Goal: Information Seeking & Learning: Find specific fact

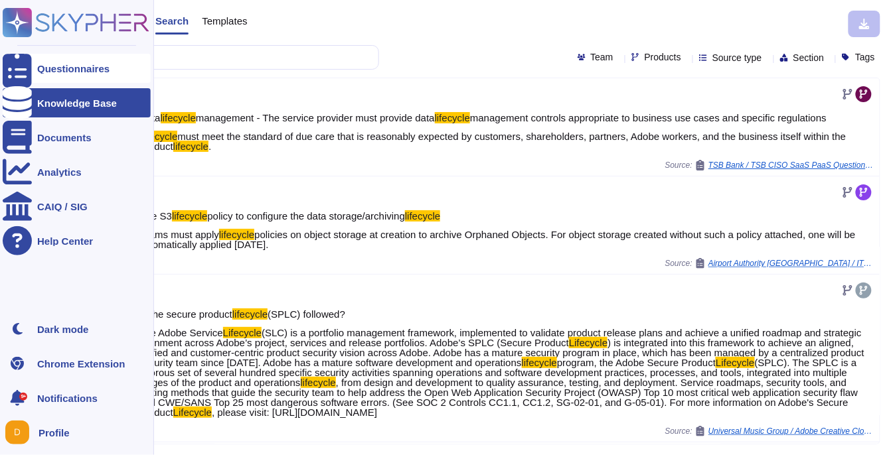
scroll to position [232, 0]
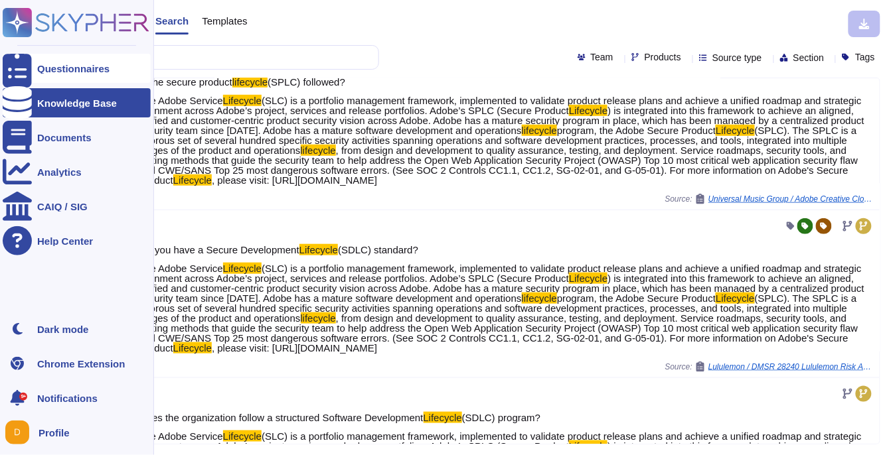
click at [25, 54] on div "Questionnaires Knowledge Base Documents Analytics CAIQ / SIG Help Center Dark m…" at bounding box center [445, 227] width 891 height 455
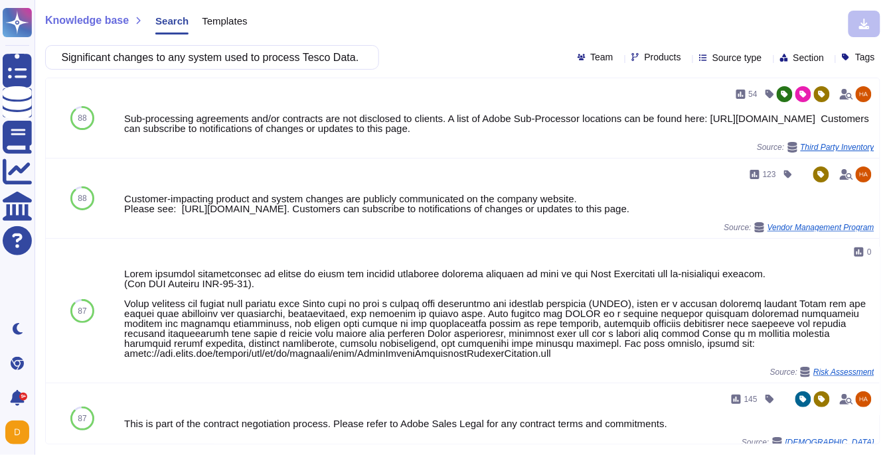
scroll to position [0, 0]
drag, startPoint x: 154, startPoint y: 57, endPoint x: 66, endPoint y: 50, distance: 87.9
click at [66, 50] on input "16.9.1 Third Party must notify the Tesco Business Relationship Owner and agree …" at bounding box center [208, 57] width 313 height 23
click at [125, 68] on input "16.9.1 Third Party must notify the Tesco Business Relationship Owner and agree …" at bounding box center [208, 57] width 313 height 23
drag, startPoint x: 153, startPoint y: 59, endPoint x: 101, endPoint y: 58, distance: 52.5
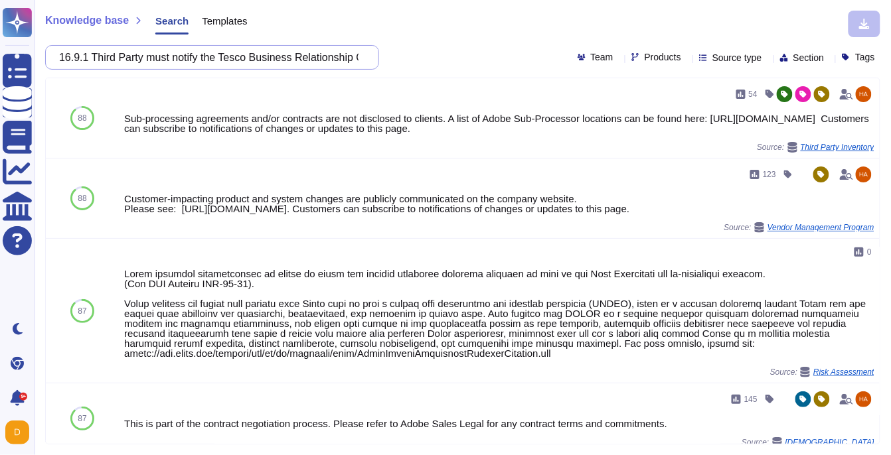
click at [101, 58] on input "16.9.1 Third Party must notify the Tesco Business Relationship Owner and agree …" at bounding box center [208, 57] width 313 height 23
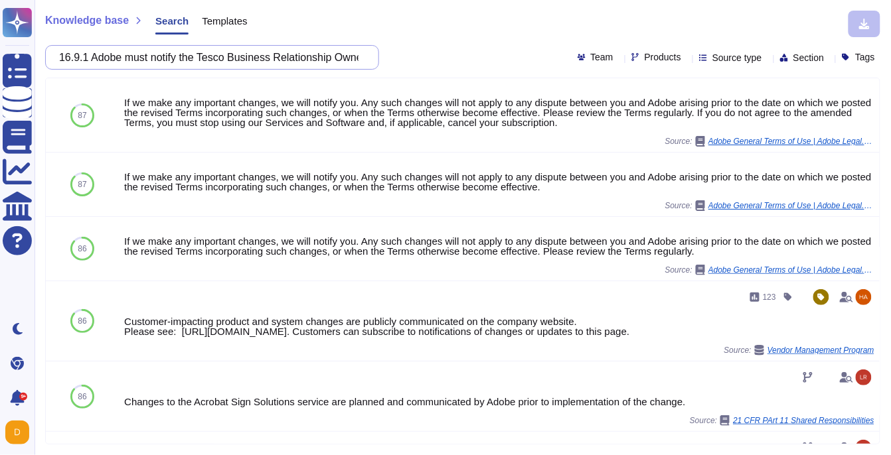
click at [254, 54] on input "16.9.1 Adobe must notify the Tesco Business Relationship Owner and agree in wri…" at bounding box center [208, 57] width 313 height 23
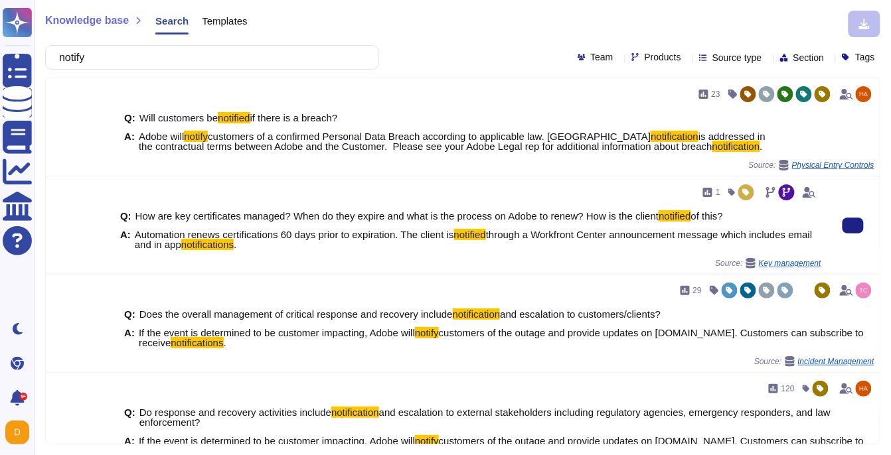
type input "notify"
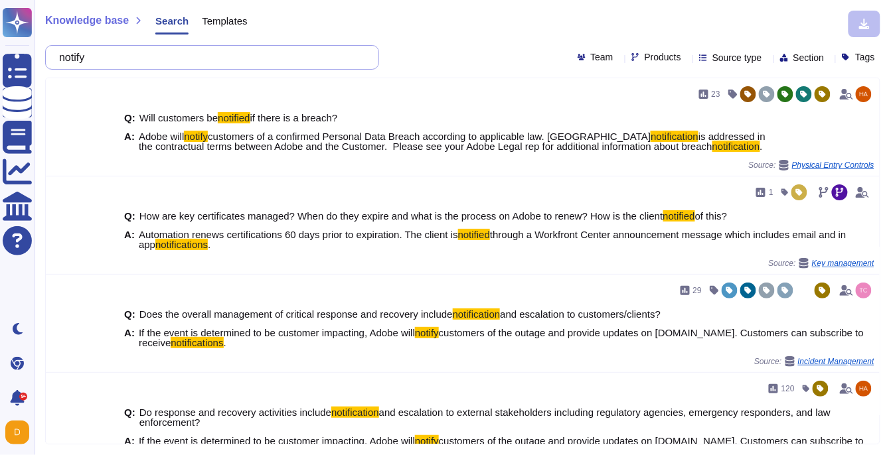
drag, startPoint x: 135, startPoint y: 60, endPoint x: 57, endPoint y: 60, distance: 77.7
click at [57, 60] on div "notify" at bounding box center [212, 57] width 334 height 25
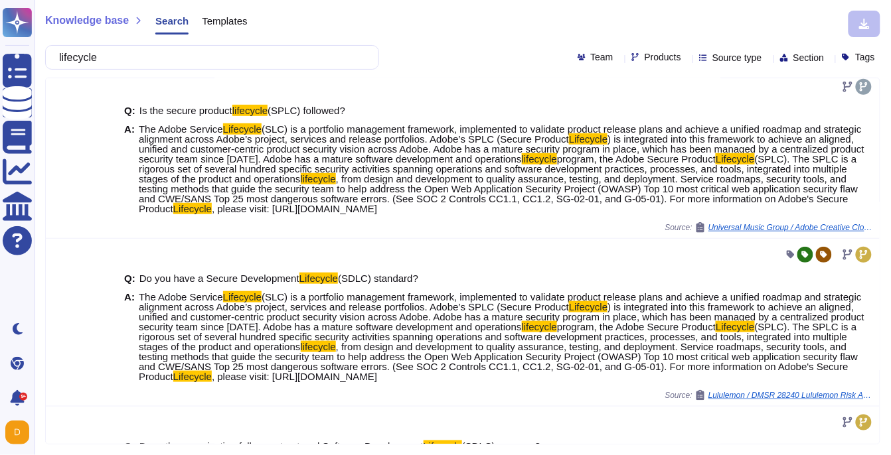
scroll to position [212, 0]
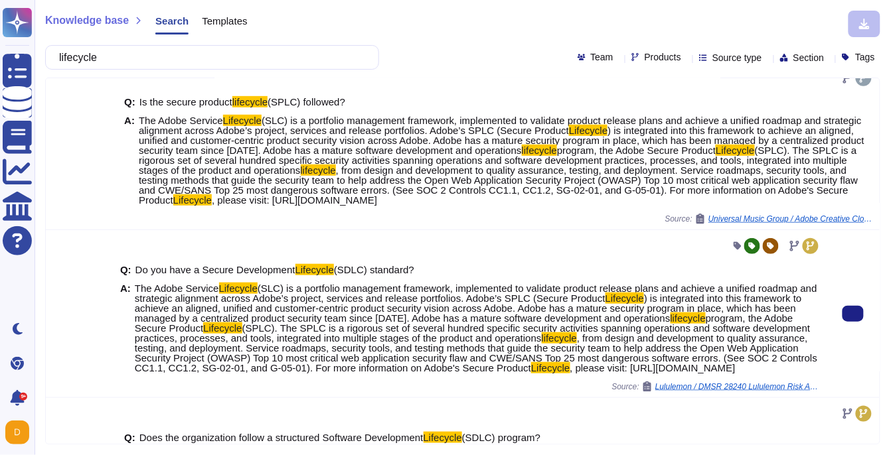
type input "lifecycle"
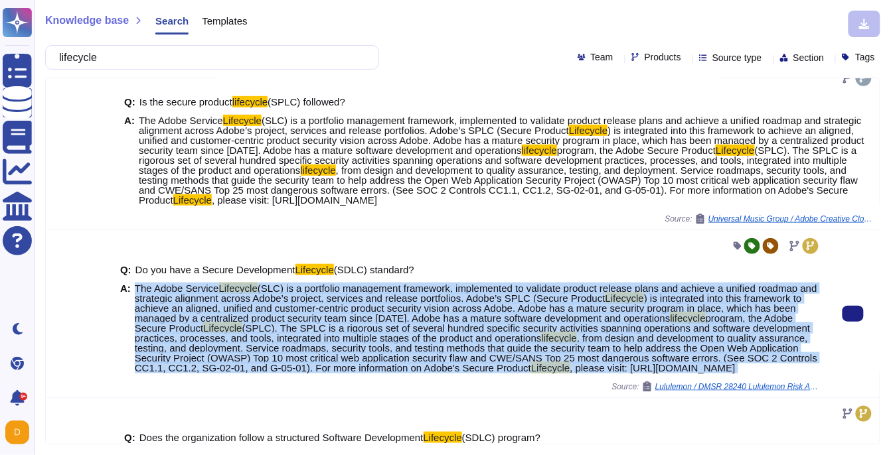
drag, startPoint x: 136, startPoint y: 287, endPoint x: 399, endPoint y: 390, distance: 282.3
click at [399, 390] on div "Q: Do you have a Secure Development Lifecycle (SDLC) standard? A: The Adobe Ser…" at bounding box center [470, 314] width 701 height 157
copy span "Lor Ipsum Dolorsi Ametconse (ADI) el s doeiusmod temporinci utlaboree, dolorema…"
